Goal: Information Seeking & Learning: Find specific page/section

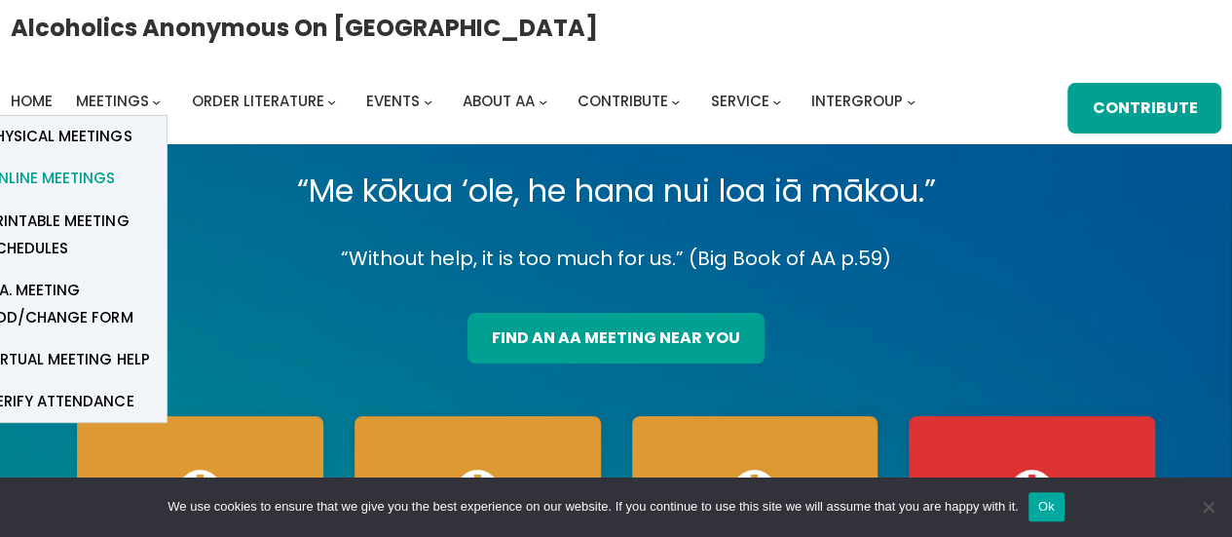
click at [61, 183] on span "Online Meetings" at bounding box center [50, 178] width 129 height 27
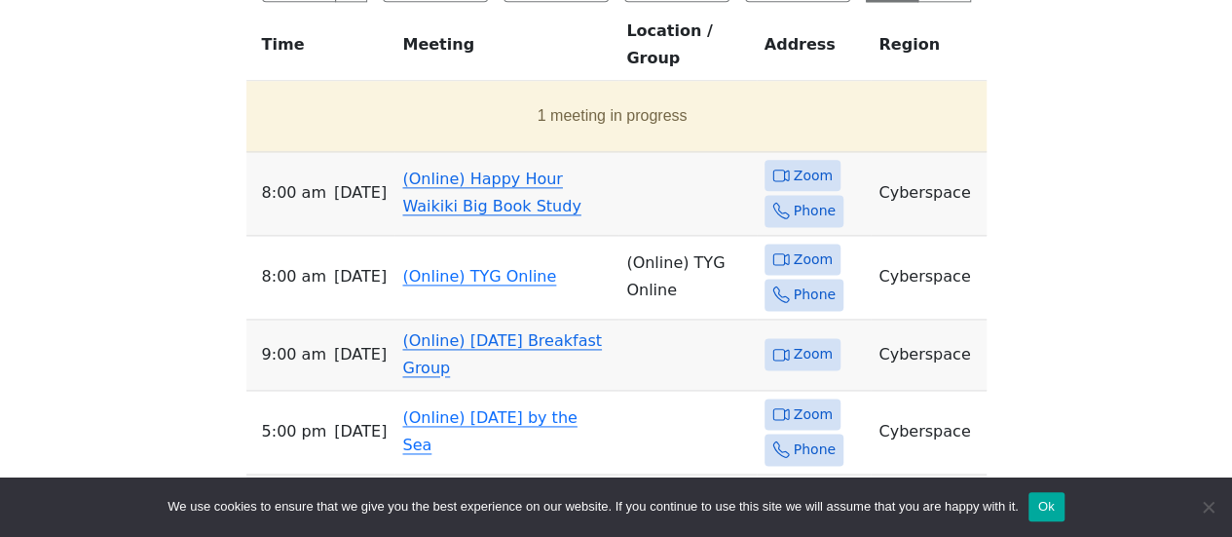
scroll to position [1201, 0]
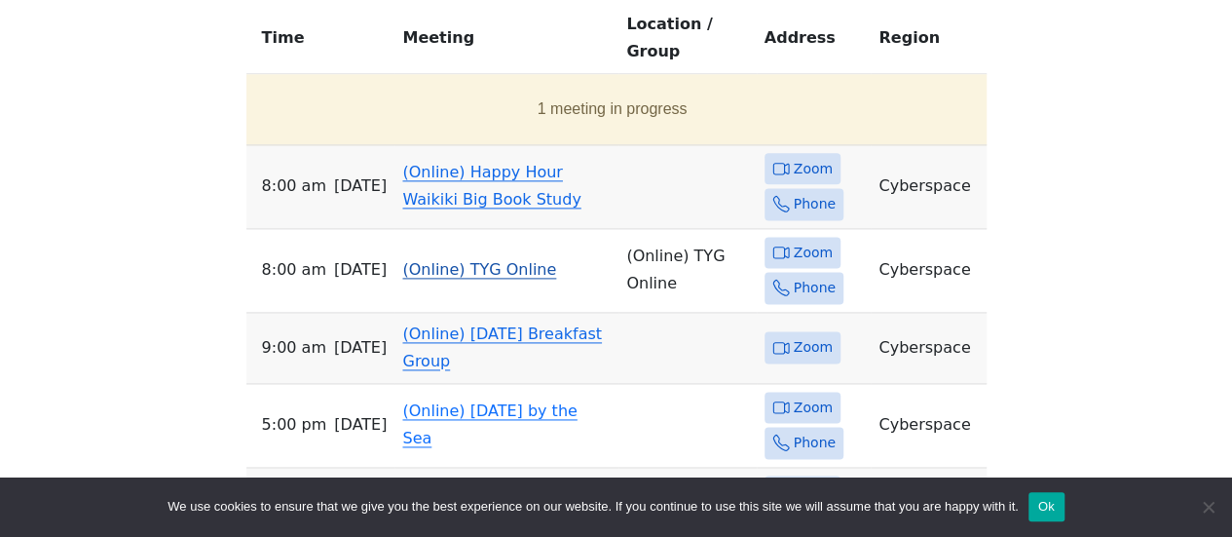
click at [814, 241] on span "Zoom" at bounding box center [813, 253] width 39 height 24
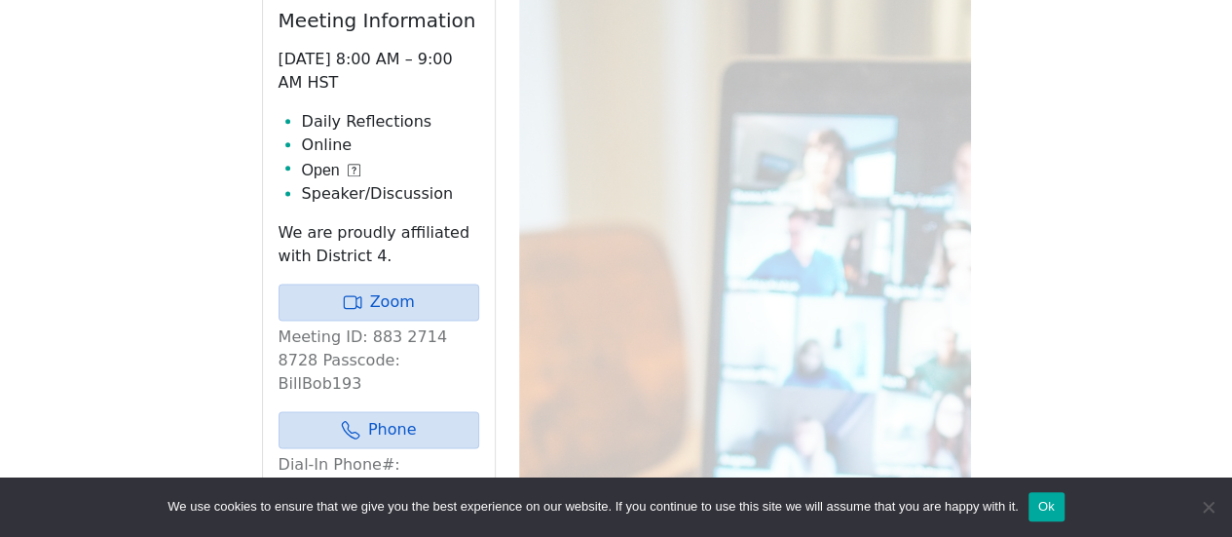
scroll to position [1012, 0]
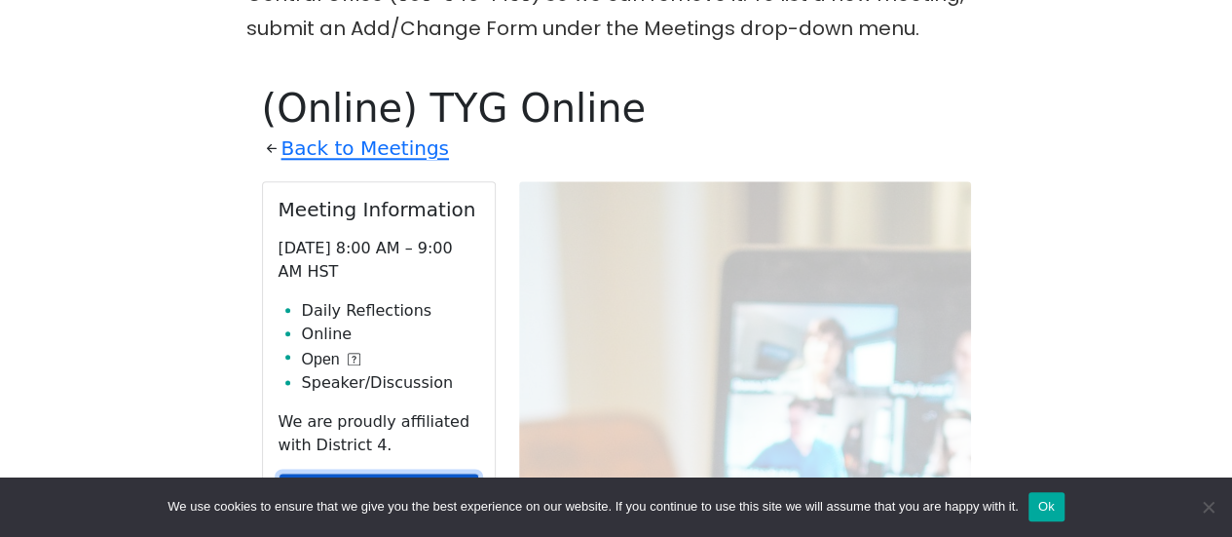
click at [347, 481] on icon at bounding box center [352, 490] width 19 height 19
